Goal: Answer question/provide support

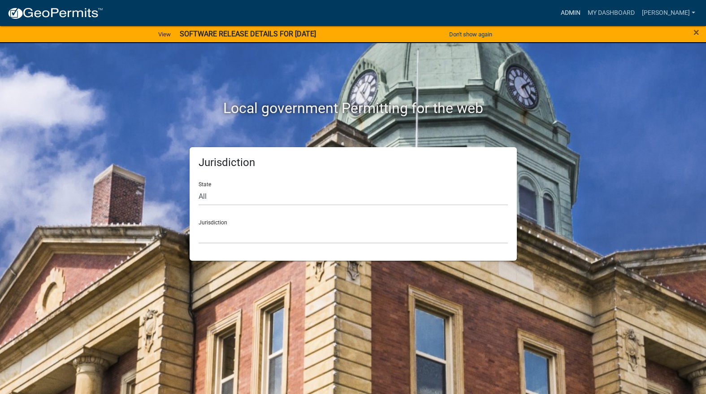
click at [584, 17] on link "Admin" at bounding box center [570, 12] width 27 height 17
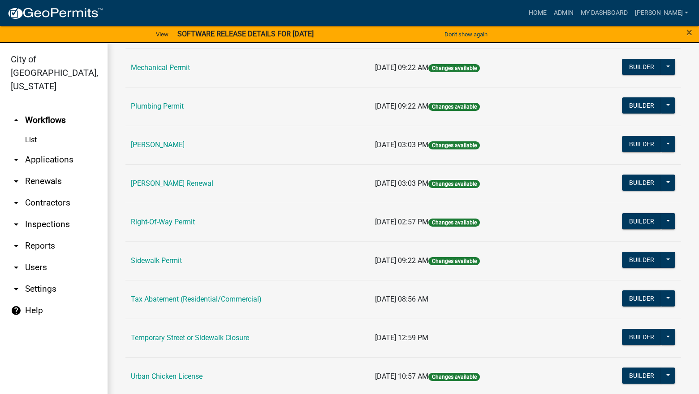
scroll to position [217, 0]
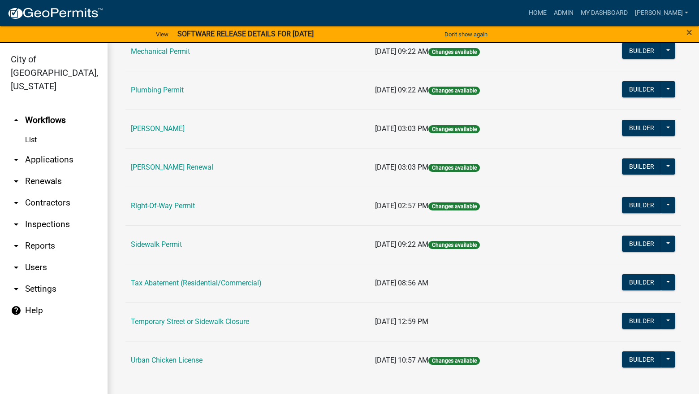
click at [206, 169] on link "[PERSON_NAME] Renewal" at bounding box center [172, 167] width 82 height 9
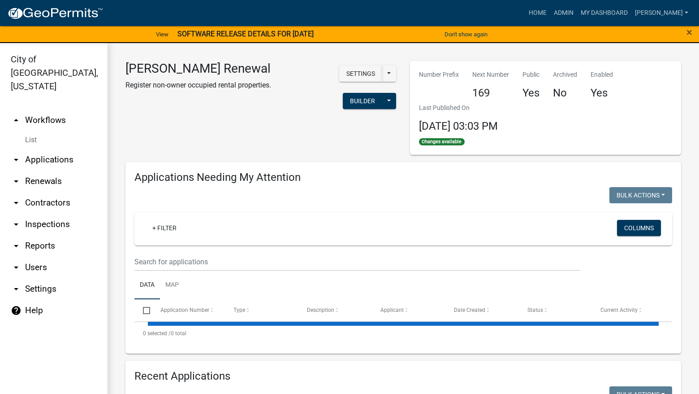
select select "3: 100"
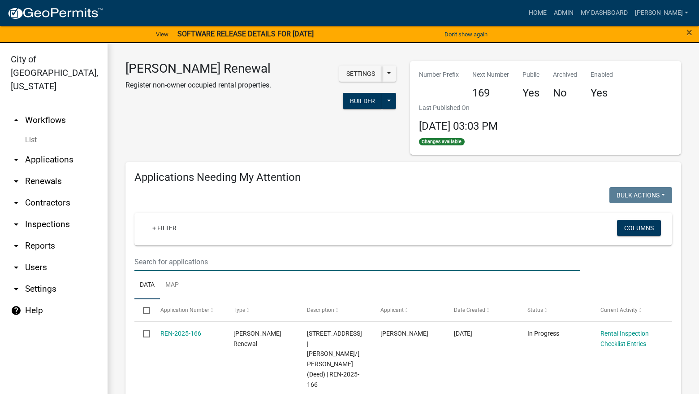
click at [209, 264] on input "text" at bounding box center [357, 261] width 446 height 18
type input "schedule"
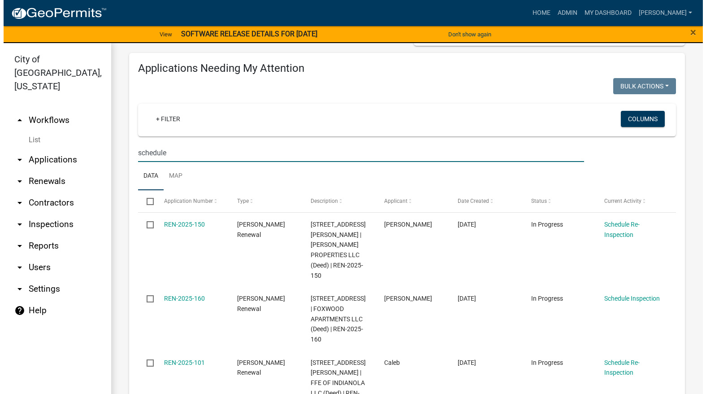
scroll to position [134, 0]
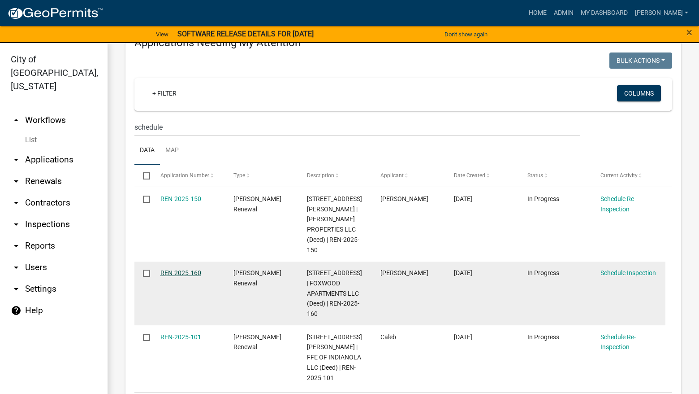
click at [181, 269] on link "REN-2025-160" at bounding box center [180, 272] width 41 height 7
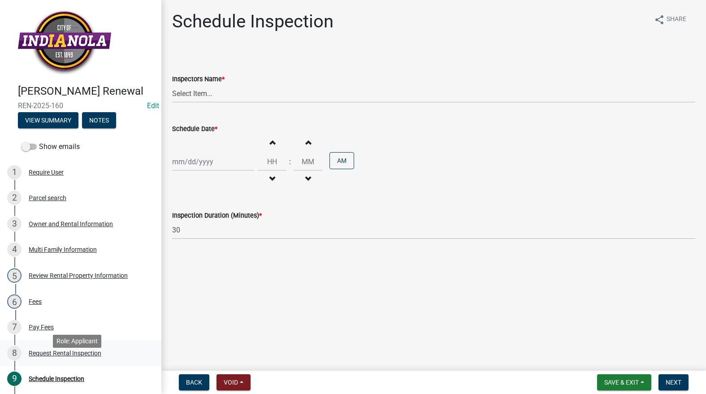
click at [77, 356] on div "Request Rental Inspection" at bounding box center [65, 353] width 73 height 6
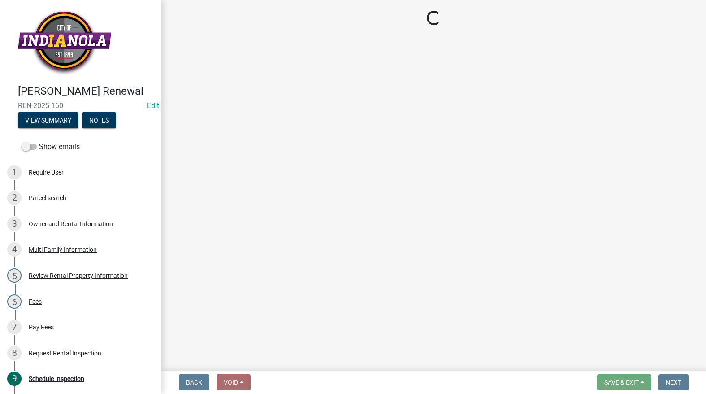
select select "b959d790-e5ea-4503-81e8-7f17c022e9fc"
select select "843ebab2-59e7-4208-955a-d78dd632208f"
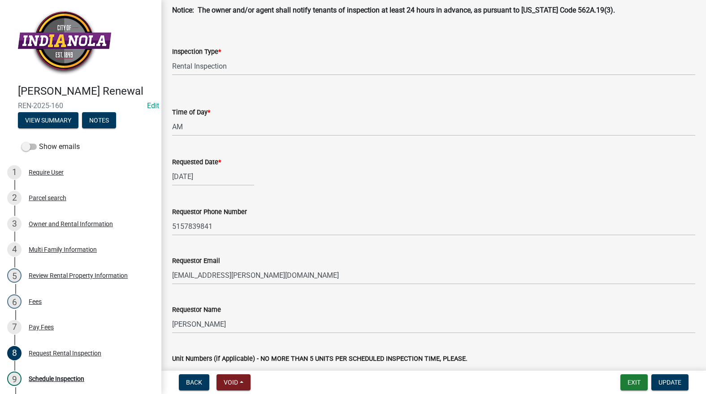
scroll to position [45, 0]
